Goal: Information Seeking & Learning: Learn about a topic

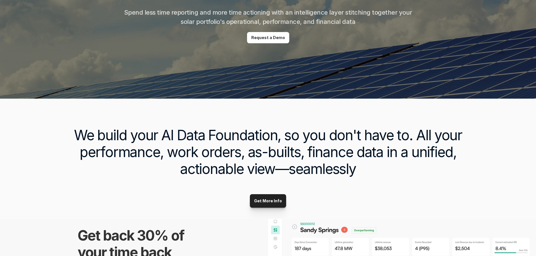
scroll to position [113, 0]
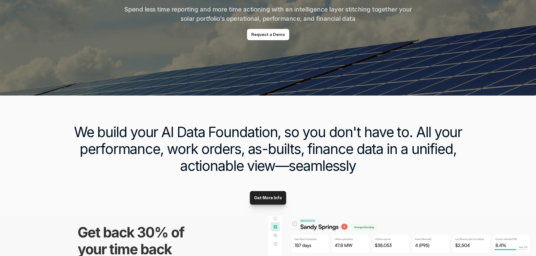
click at [166, 137] on h3 "We build your AI Data Foundation, so you don't have to. All your performance, w…" at bounding box center [268, 149] width 411 height 51
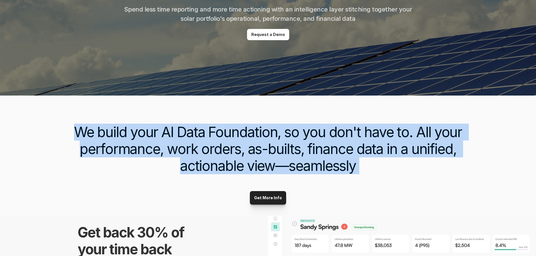
click at [166, 137] on h3 "We build your AI Data Foundation, so you don't have to. All your performance, w…" at bounding box center [268, 149] width 411 height 51
click at [140, 169] on h3 "We build your AI Data Foundation, so you don't have to. All your performance, w…" at bounding box center [268, 149] width 411 height 51
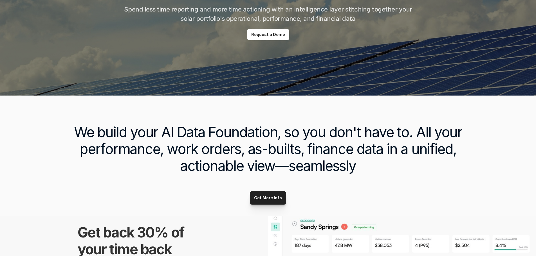
click at [146, 139] on h3 "We build your AI Data Foundation, so you don't have to. All your performance, w…" at bounding box center [268, 149] width 411 height 51
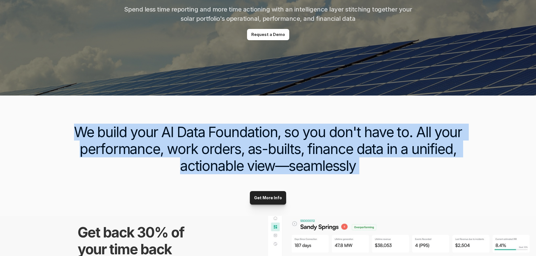
click at [146, 139] on h3 "We build your AI Data Foundation, so you don't have to. All your performance, w…" at bounding box center [268, 149] width 411 height 51
click at [146, 160] on h3 "We build your AI Data Foundation, so you don't have to. All your performance, w…" at bounding box center [268, 149] width 411 height 51
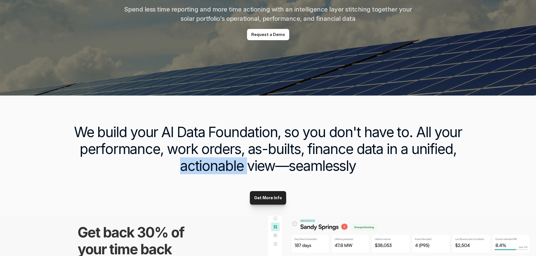
click at [146, 160] on h3 "We build your AI Data Foundation, so you don't have to. All your performance, w…" at bounding box center [268, 149] width 411 height 51
click at [146, 128] on h3 "We build your AI Data Foundation, so you don't have to. All your performance, w…" at bounding box center [268, 149] width 411 height 51
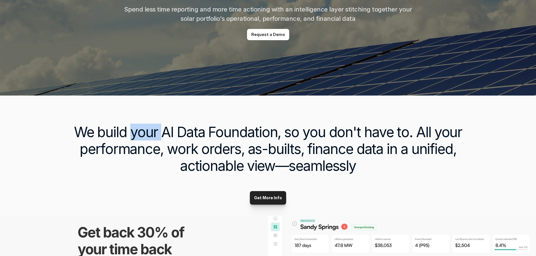
click at [146, 128] on h3 "We build your AI Data Foundation, so you don't have to. All your performance, w…" at bounding box center [268, 149] width 411 height 51
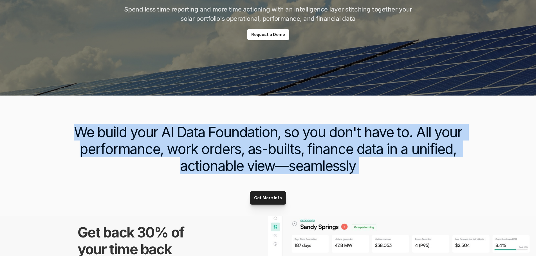
click at [146, 128] on h3 "We build your AI Data Foundation, so you don't have to. All your performance, w…" at bounding box center [268, 149] width 411 height 51
click at [146, 170] on h3 "We build your AI Data Foundation, so you don't have to. All your performance, w…" at bounding box center [268, 149] width 411 height 51
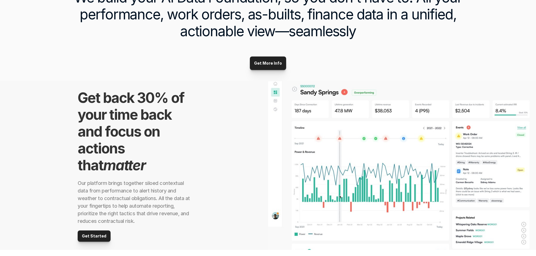
scroll to position [253, 0]
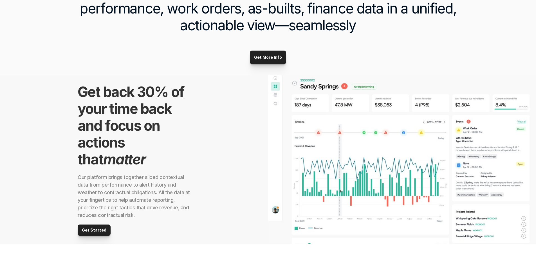
click at [206, 137] on div "Get back 30% of your time back and focus on actions that matter Our platform br…" at bounding box center [134, 159] width 268 height 169
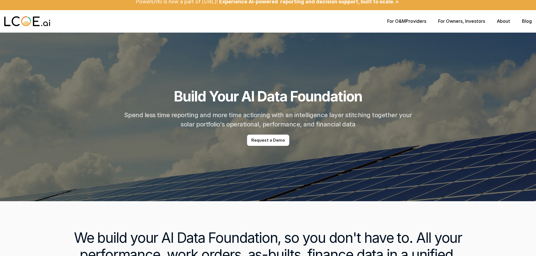
scroll to position [0, 0]
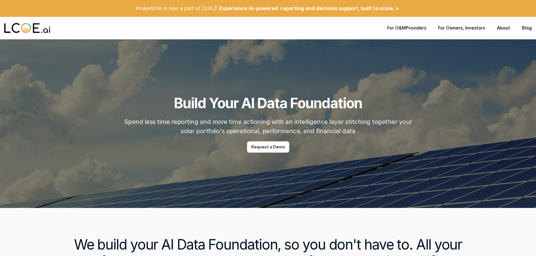
click at [511, 28] on div "For O&M Providers For Owners , Investors About Blog" at bounding box center [459, 27] width 145 height 5
click at [506, 28] on link "About" at bounding box center [503, 28] width 13 height 6
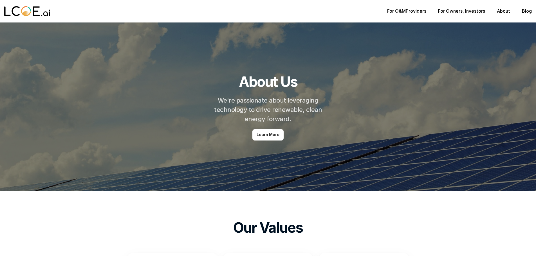
click at [402, 8] on div "For O&M Providers For Owners , Investors About Blog" at bounding box center [268, 11] width 536 height 23
click at [402, 12] on link "For O&M" at bounding box center [396, 11] width 19 height 6
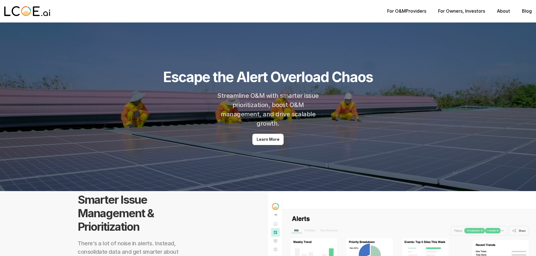
click at [502, 12] on link "About" at bounding box center [503, 11] width 13 height 6
